Goal: Browse casually: Explore the website without a specific task or goal

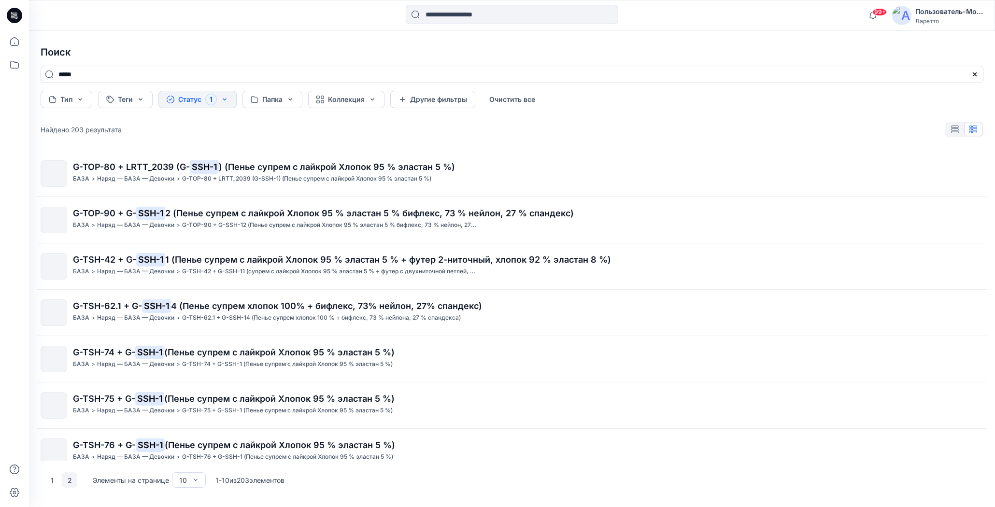
click at [15, 15] on icon at bounding box center [16, 15] width 4 height 0
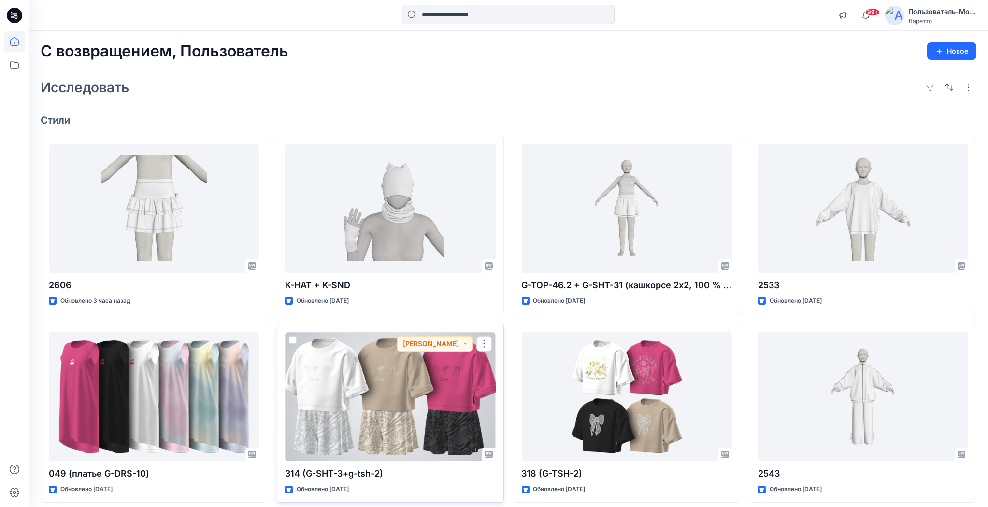
click at [404, 397] on div at bounding box center [390, 396] width 210 height 129
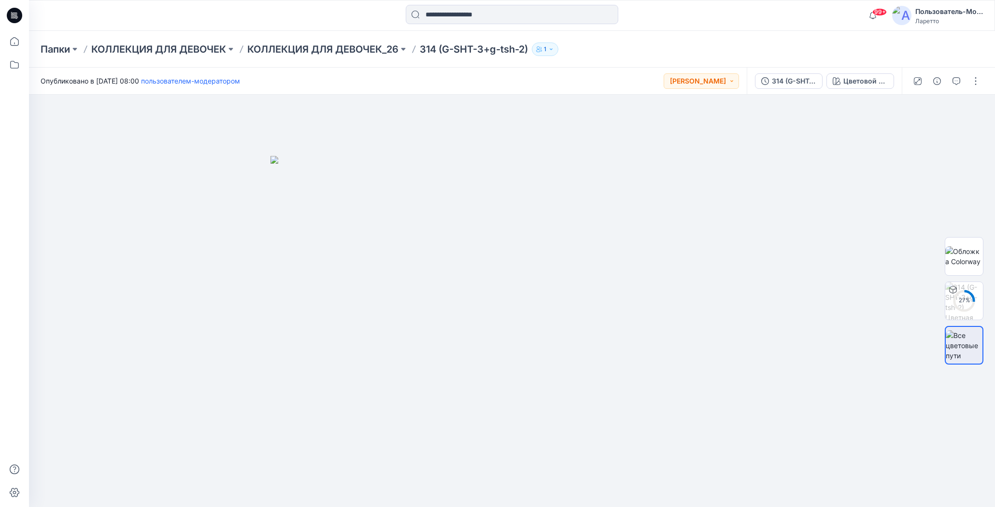
click at [748, 56] on div "Папки КОЛЛЕКЦИЯ ДЛЯ ДЕВОЧЕК КОЛЛЕКЦИЯ ДЛЯ ДЕВОЧЕК_26 314 (G-SHT-3+g-tsh-2) 1" at bounding box center [474, 49] width 867 height 14
click at [836, 80] on icon "button" at bounding box center [837, 81] width 8 height 8
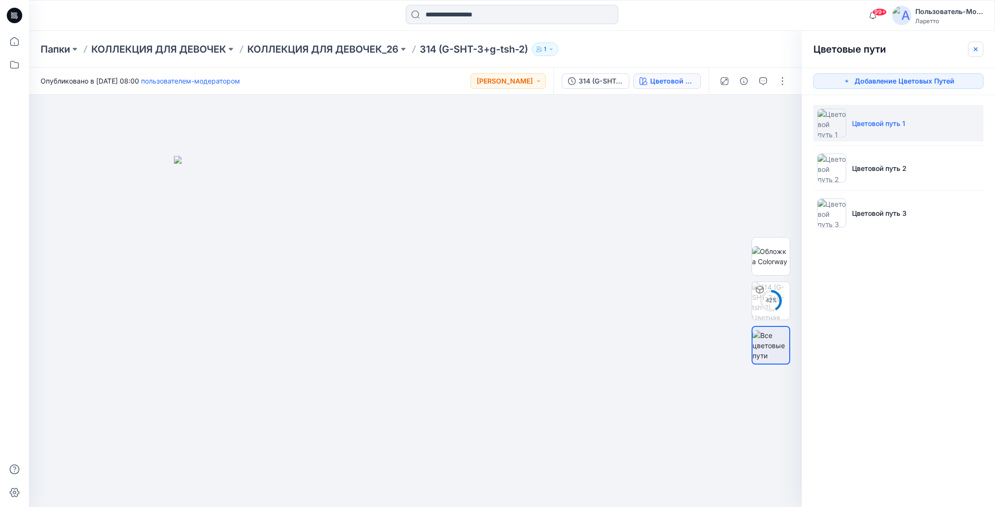
click at [976, 50] on icon "button" at bounding box center [976, 49] width 8 height 8
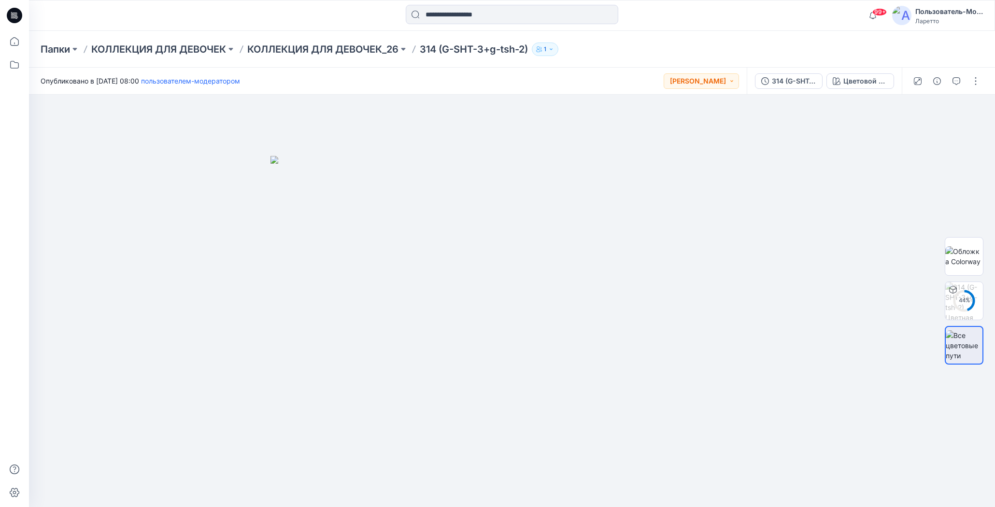
click at [877, 45] on div "Папки КОЛЛЕКЦИЯ ДЛЯ ДЕВОЧЕК КОЛЛЕКЦИЯ ДЛЯ ДЕВОЧЕК_26 314 (G-SHT-3+g-tsh-2) 1" at bounding box center [474, 49] width 867 height 14
click at [373, 17] on div at bounding box center [511, 15] width 483 height 21
click at [977, 310] on img at bounding box center [964, 301] width 38 height 38
click at [14, 14] on icon at bounding box center [15, 14] width 4 height 0
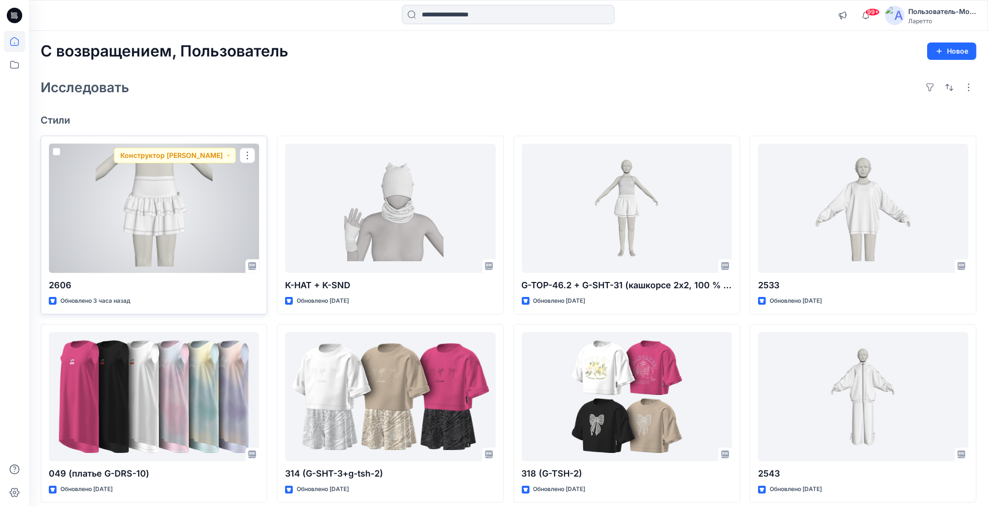
click at [158, 208] on div at bounding box center [154, 208] width 210 height 129
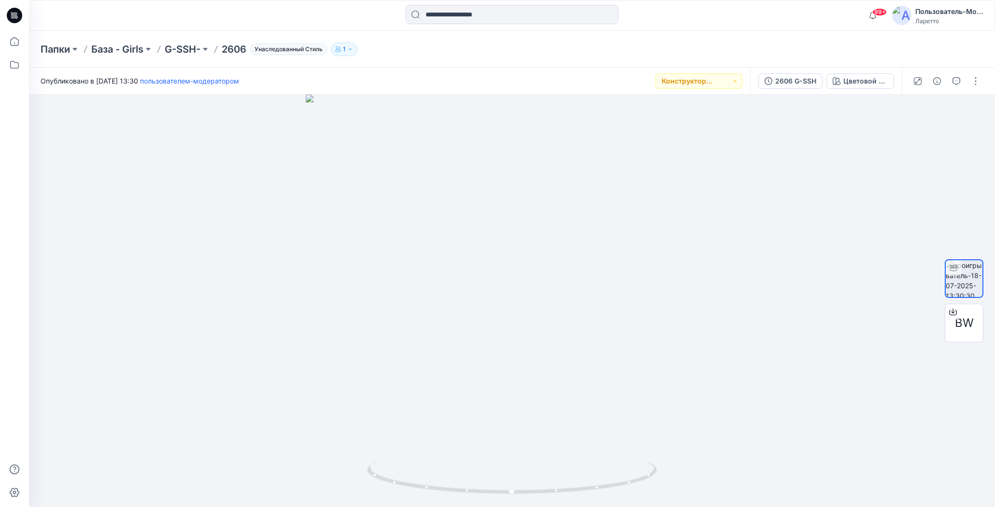
click at [20, 11] on icon at bounding box center [14, 15] width 15 height 15
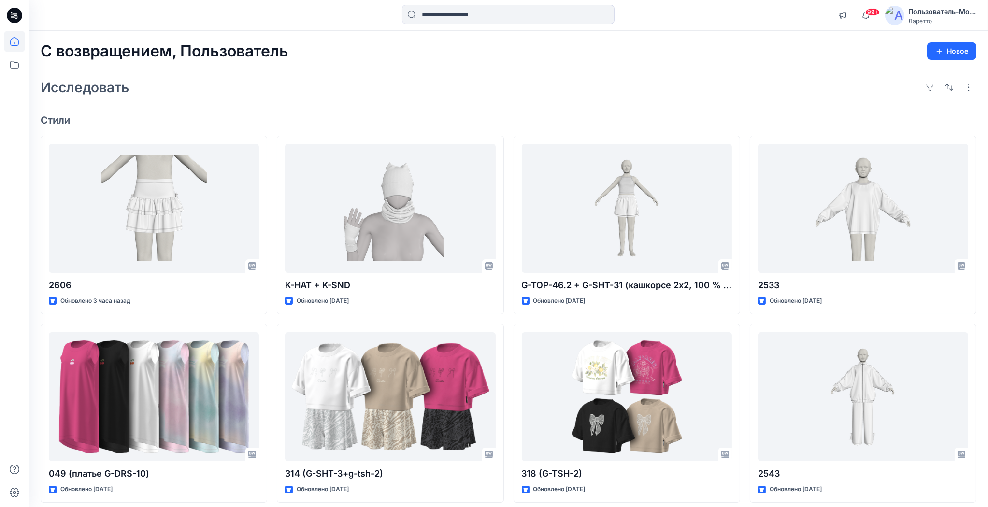
click at [675, 93] on div "Исследовать" at bounding box center [508, 87] width 935 height 23
click at [473, 76] on div "Исследовать" at bounding box center [508, 87] width 935 height 23
click at [354, 67] on div "С возвращением, Пользователь Новое Исследовать Стили 2606 Обновлено 3 часа наза…" at bounding box center [508, 384] width 959 height 707
